Goal: Navigation & Orientation: Find specific page/section

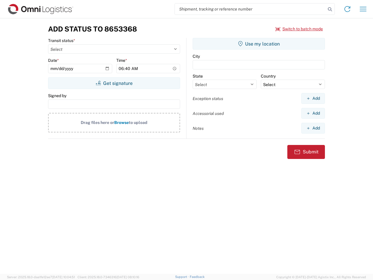
click at [251, 9] on input "search" at bounding box center [250, 9] width 151 height 11
click at [330, 9] on icon at bounding box center [330, 9] width 8 height 8
click at [348, 9] on icon at bounding box center [347, 8] width 9 height 9
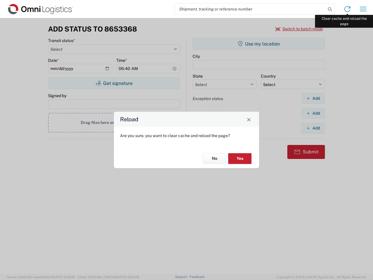
click at [363, 9] on div "Reload Are you sure, you want to clear cache and reload the page? No Yes" at bounding box center [186, 140] width 373 height 280
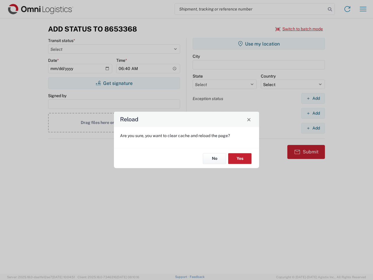
click at [300, 29] on div "Reload Are you sure, you want to clear cache and reload the page? No Yes" at bounding box center [186, 140] width 373 height 280
click at [114, 83] on div "Reload Are you sure, you want to clear cache and reload the page? No Yes" at bounding box center [186, 140] width 373 height 280
click at [259, 44] on div "Reload Are you sure, you want to clear cache and reload the page? No Yes" at bounding box center [186, 140] width 373 height 280
click at [313, 98] on div "Reload Are you sure, you want to clear cache and reload the page? No Yes" at bounding box center [186, 140] width 373 height 280
click at [313, 113] on div "Reload Are you sure, you want to clear cache and reload the page? No Yes" at bounding box center [186, 140] width 373 height 280
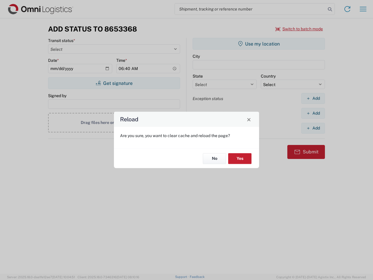
click at [313, 128] on div "Reload Are you sure, you want to clear cache and reload the page? No Yes" at bounding box center [186, 140] width 373 height 280
